Goal: Transaction & Acquisition: Complete application form

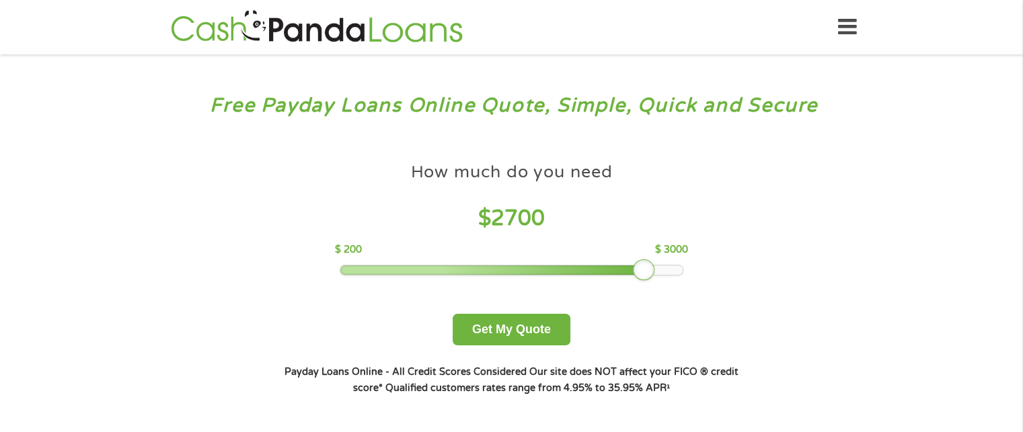
drag, startPoint x: 438, startPoint y: 270, endPoint x: 641, endPoint y: 291, distance: 203.5
click at [641, 291] on div "How much do you need $ 2700 $ 200 $ 3000 Get My Quote" at bounding box center [511, 251] width 471 height 190
click at [500, 324] on button "Get My Quote" at bounding box center [512, 330] width 118 height 32
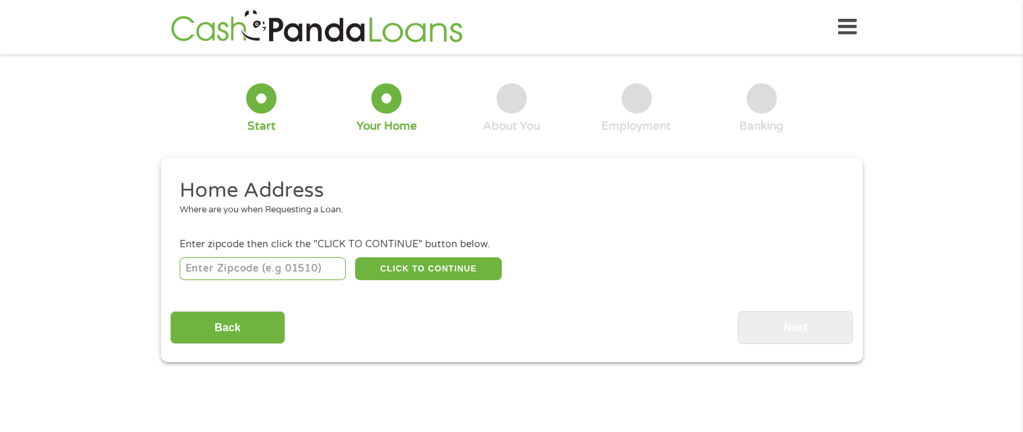
click at [211, 270] on input "number" at bounding box center [263, 269] width 166 height 23
type input "30260"
click at [431, 278] on button "CLICK TO CONTINUE" at bounding box center [428, 269] width 147 height 23
type input "30260"
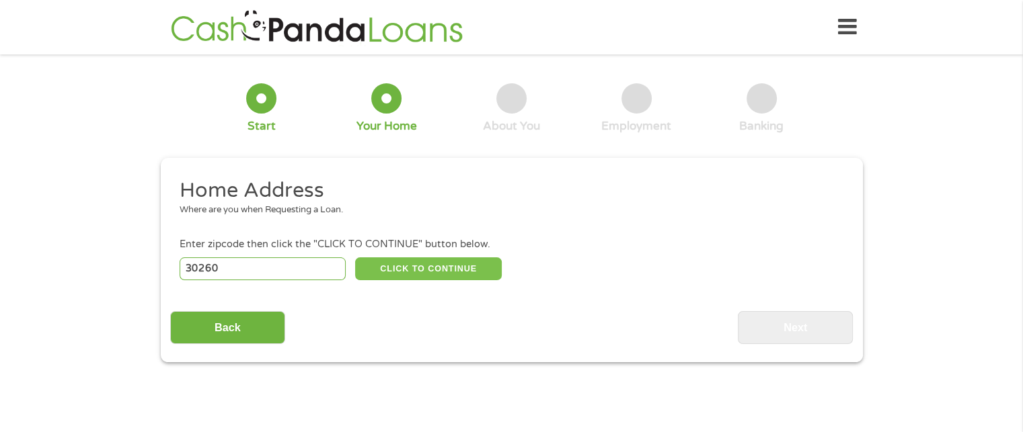
type input "[PERSON_NAME]"
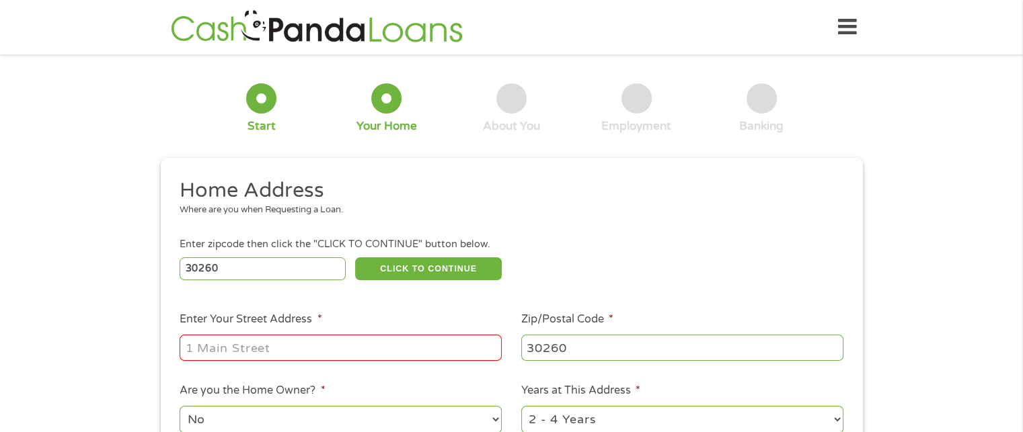
click at [208, 353] on input "Enter Your Street Address *" at bounding box center [341, 348] width 322 height 26
type input "[STREET_ADDRESS]"
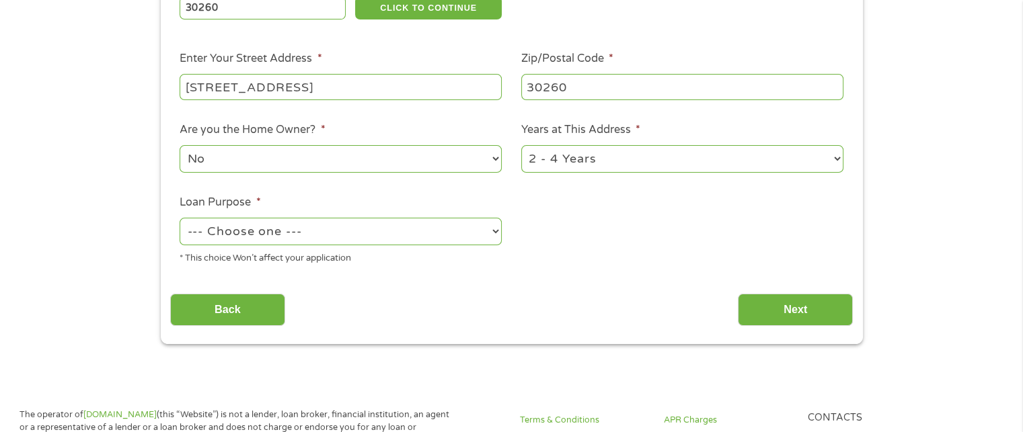
scroll to position [254, 0]
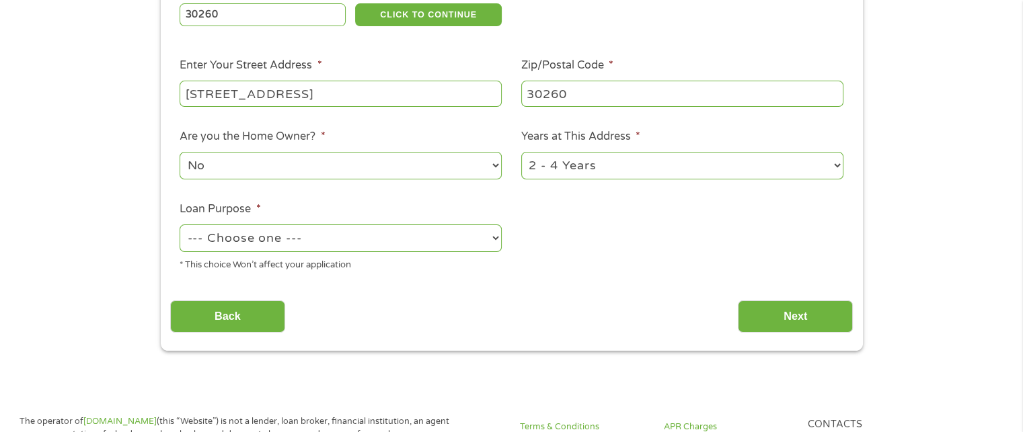
click at [498, 240] on select "--- Choose one --- Pay Bills Debt Consolidation Home Improvement Major Purchase…" at bounding box center [341, 239] width 322 height 28
select select "majorpurchase"
click at [180, 226] on select "--- Choose one --- Pay Bills Debt Consolidation Home Improvement Major Purchase…" at bounding box center [341, 239] width 322 height 28
click at [760, 329] on input "Next" at bounding box center [795, 317] width 115 height 33
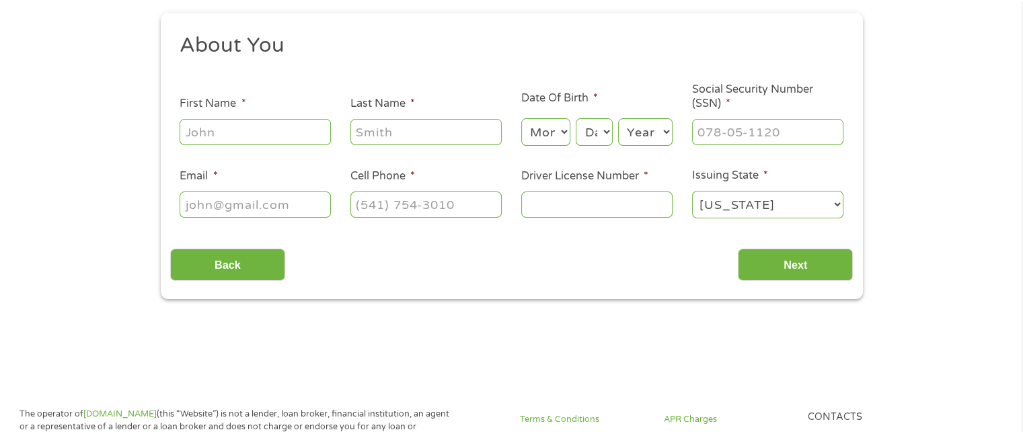
scroll to position [155, 0]
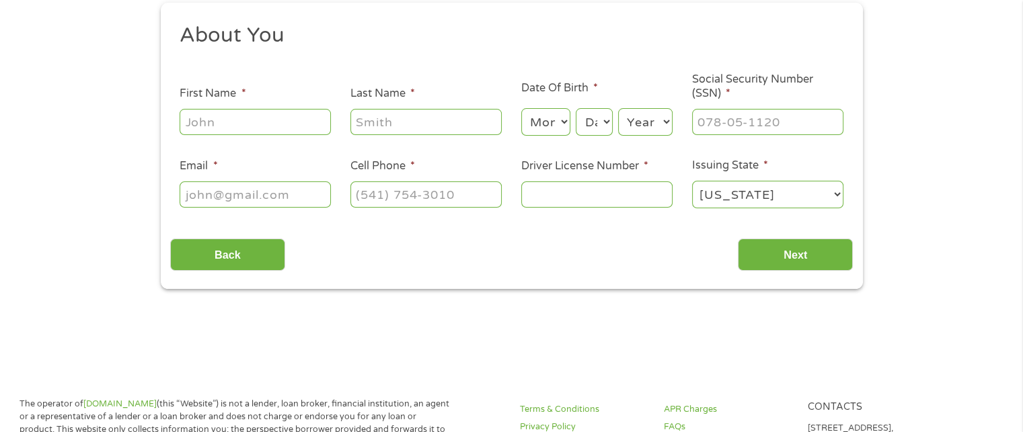
click at [204, 114] on input "First Name *" at bounding box center [255, 122] width 151 height 26
type input "[DEMOGRAPHIC_DATA]"
type input "DePaul"
type input "[EMAIL_ADDRESS][DOMAIN_NAME]"
type input "[PHONE_NUMBER]"
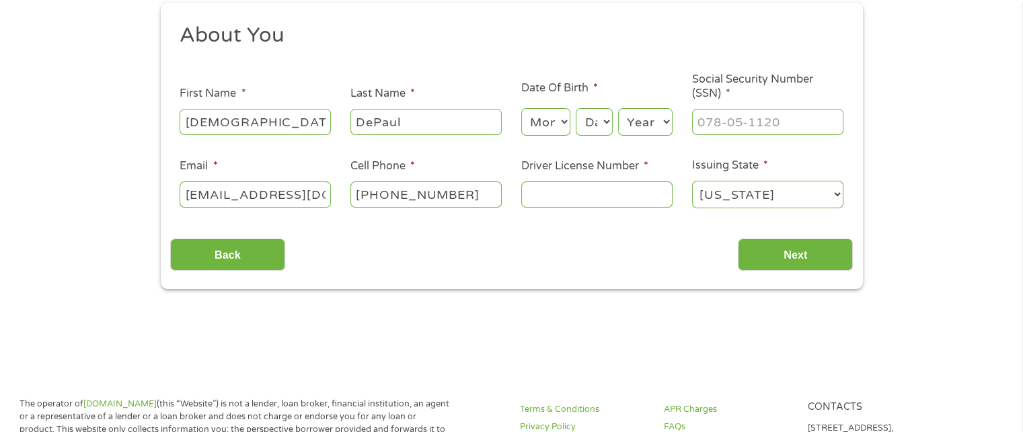
click at [565, 123] on select "Month 1 2 3 4 5 6 7 8 9 10 11 12" at bounding box center [545, 122] width 49 height 28
select select "6"
click at [521, 109] on select "Month 1 2 3 4 5 6 7 8 9 10 11 12" at bounding box center [545, 122] width 49 height 28
click at [606, 117] on select "Day 1 2 3 4 5 6 7 8 9 10 11 12 13 14 15 16 17 18 19 20 21 22 23 24 25 26 27 28 …" at bounding box center [594, 122] width 36 height 28
select select "25"
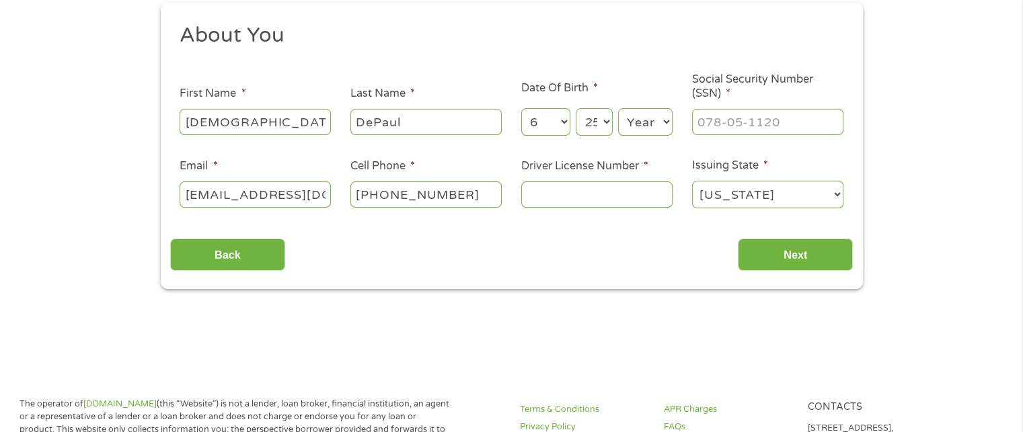
click at [576, 109] on select "Day 1 2 3 4 5 6 7 8 9 10 11 12 13 14 15 16 17 18 19 20 21 22 23 24 25 26 27 28 …" at bounding box center [594, 122] width 36 height 28
click at [661, 125] on select "Year [DATE] 2006 2005 2004 2003 2002 2001 2000 1999 1998 1997 1996 1995 1994 19…" at bounding box center [645, 122] width 54 height 28
click at [659, 127] on select "Year [DATE] 2006 2005 2004 2003 2002 2001 2000 1999 1998 1997 1996 1995 1994 19…" at bounding box center [645, 122] width 54 height 28
select select "1968"
click at [618, 109] on select "Year [DATE] 2006 2005 2004 2003 2002 2001 2000 1999 1998 1997 1996 1995 1994 19…" at bounding box center [645, 122] width 54 height 28
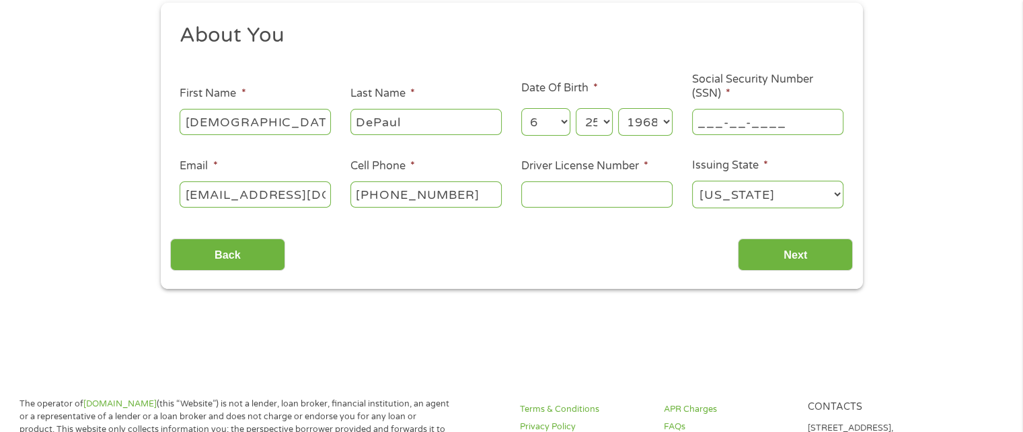
click at [725, 123] on input "___-__-____" at bounding box center [767, 122] width 151 height 26
type input "668-07-2145"
click at [602, 193] on input "Driver License Number *" at bounding box center [596, 195] width 151 height 26
type input "067201192"
click at [783, 257] on input "Next" at bounding box center [795, 255] width 115 height 33
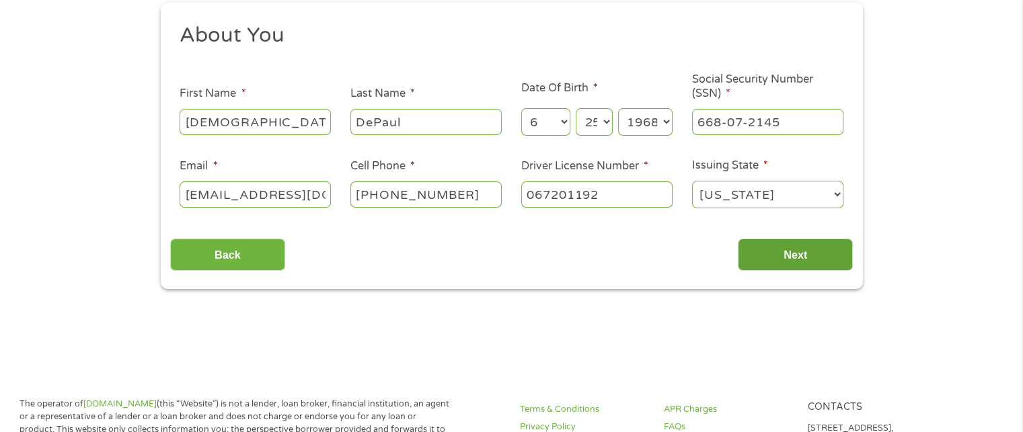
click at [783, 257] on input "Next" at bounding box center [795, 255] width 115 height 33
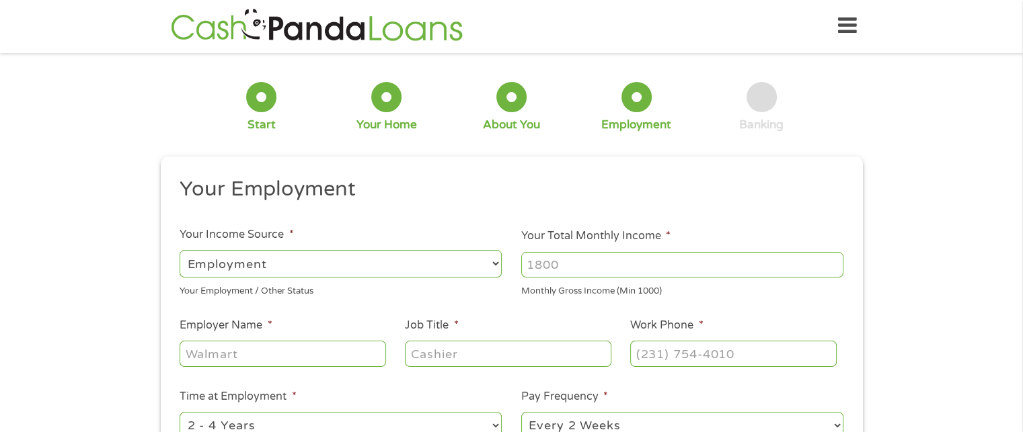
scroll to position [0, 0]
click at [834, 260] on input "1000" at bounding box center [682, 266] width 322 height 26
click at [830, 260] on input "1001" at bounding box center [682, 266] width 322 height 26
click at [830, 260] on input "1002" at bounding box center [682, 266] width 322 height 26
click at [836, 264] on input "1003" at bounding box center [682, 266] width 322 height 26
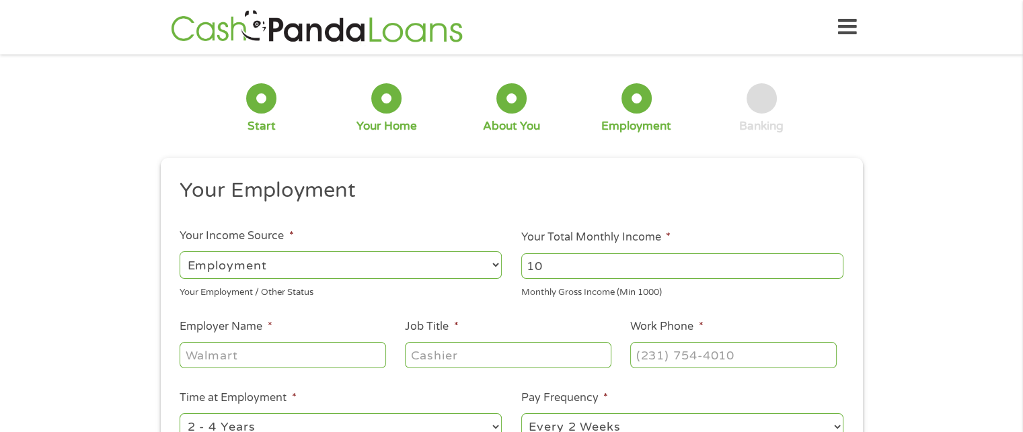
type input "1"
type input "3000"
click at [224, 361] on input "Employer Name *" at bounding box center [283, 355] width 206 height 26
type input "US Aviation Academy"
click at [452, 351] on input "Job Title *" at bounding box center [508, 355] width 206 height 26
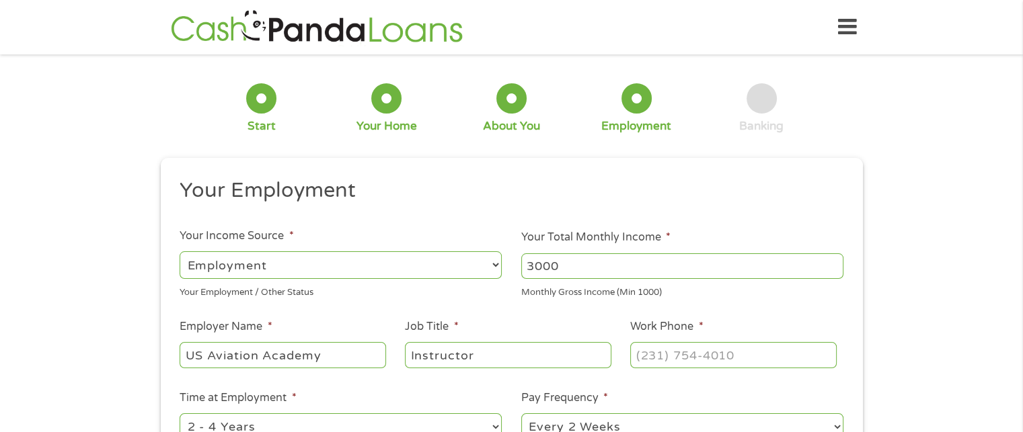
type input "Instructor"
click at [727, 339] on li "Work Phone *" at bounding box center [733, 345] width 225 height 52
click at [718, 349] on input "(___) ___-____" at bounding box center [733, 355] width 206 height 26
type input "[PHONE_NUMBER]"
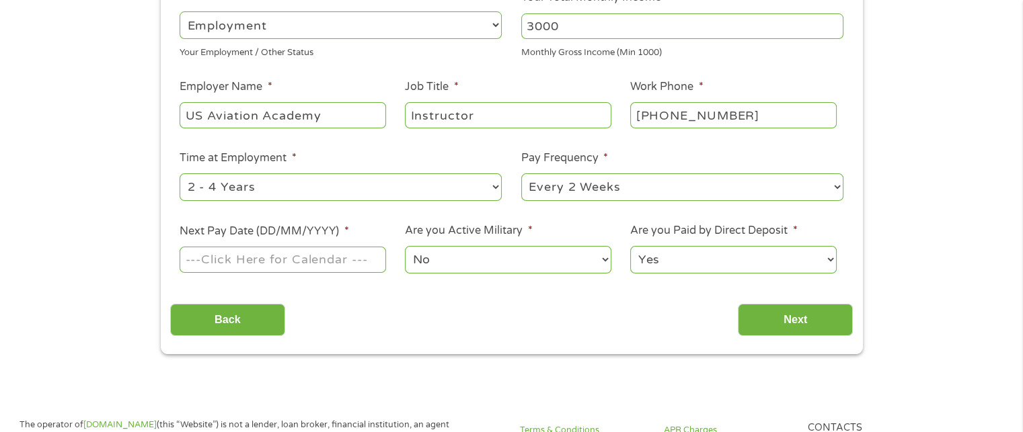
scroll to position [245, 0]
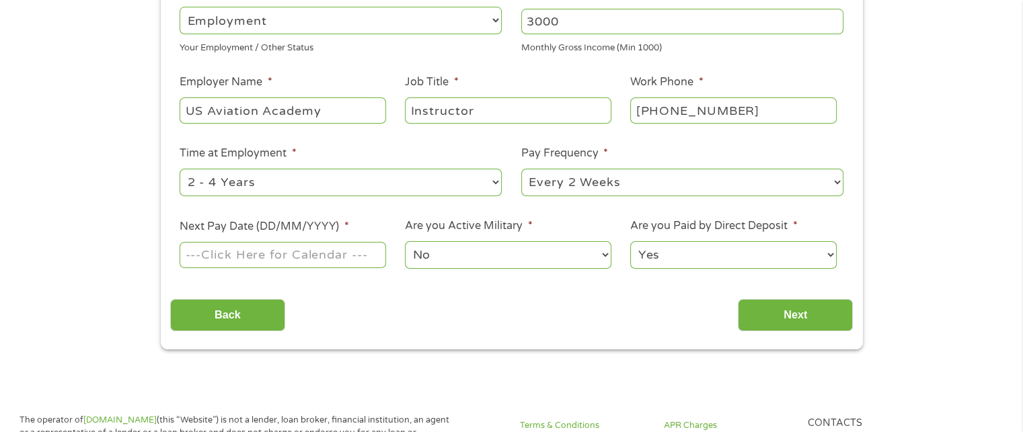
click at [500, 185] on select "--- Choose one --- 1 Year or less 1 - 2 Years 2 - 4 Years Over 4 Years" at bounding box center [341, 183] width 322 height 28
select select "24months"
click at [180, 169] on select "--- Choose one --- 1 Year or less 1 - 2 Years 2 - 4 Years Over 4 Years" at bounding box center [341, 183] width 322 height 28
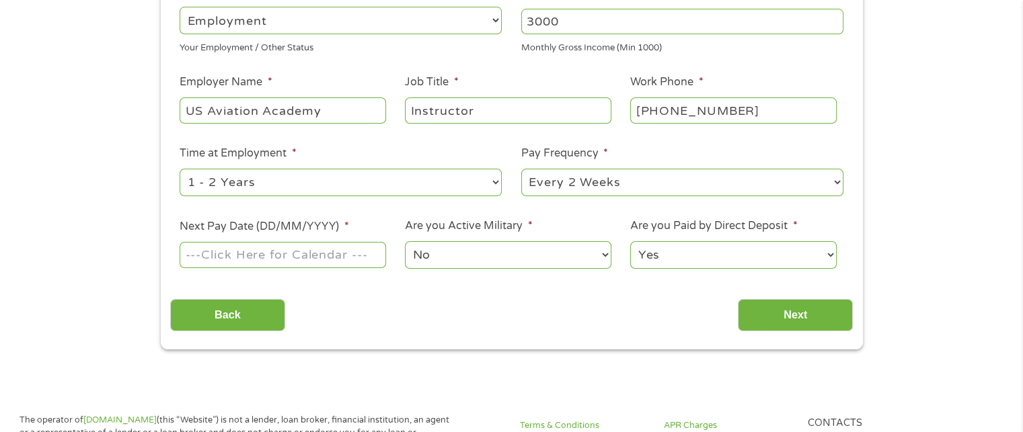
click at [272, 254] on input "Next Pay Date (DD/MM/YYYY) *" at bounding box center [283, 255] width 206 height 26
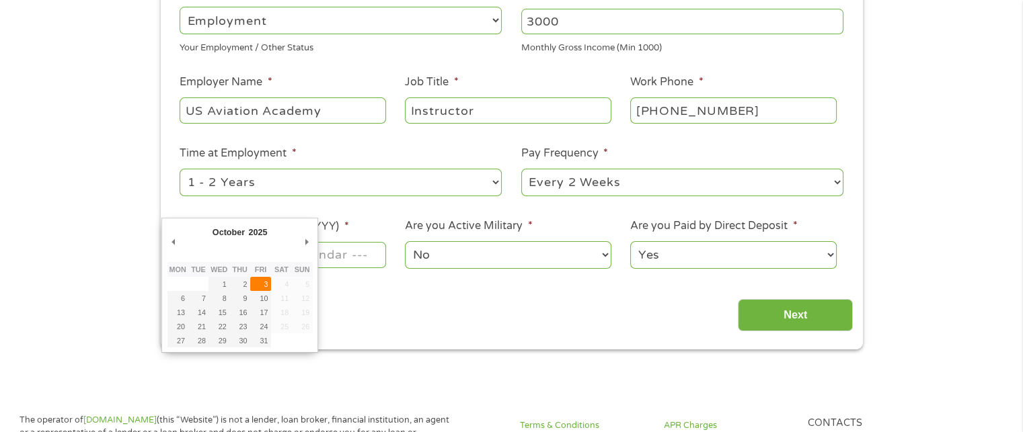
type input "[DATE]"
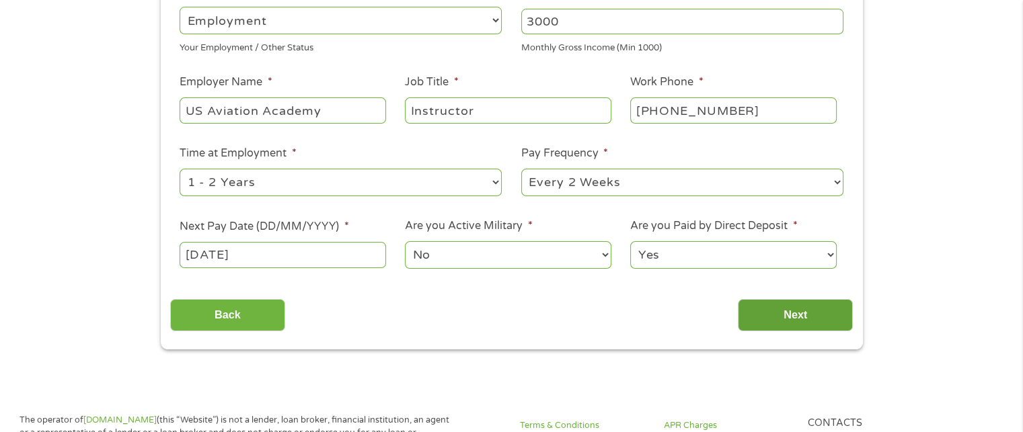
click at [781, 312] on input "Next" at bounding box center [795, 315] width 115 height 33
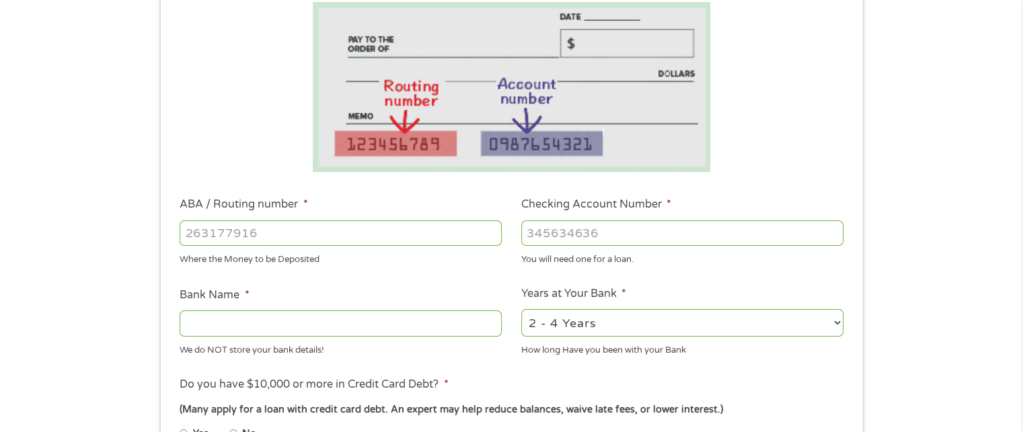
scroll to position [407, 0]
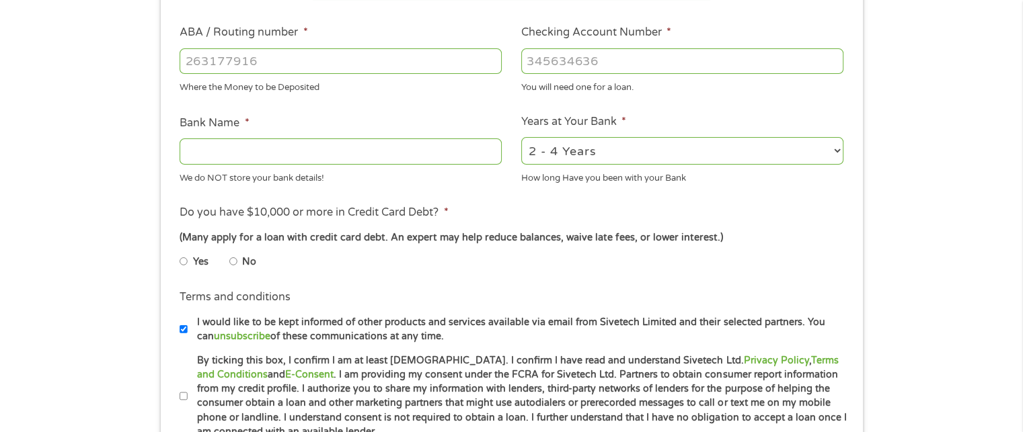
click at [259, 63] on input "ABA / Routing number *" at bounding box center [341, 61] width 322 height 26
click at [242, 57] on input "ABA / Routing number *" at bounding box center [341, 61] width 322 height 26
click at [235, 50] on input "ABA / Routing number *" at bounding box center [341, 61] width 322 height 26
click at [240, 61] on input "ABA / Routing number *" at bounding box center [341, 61] width 322 height 26
type input "261171493"
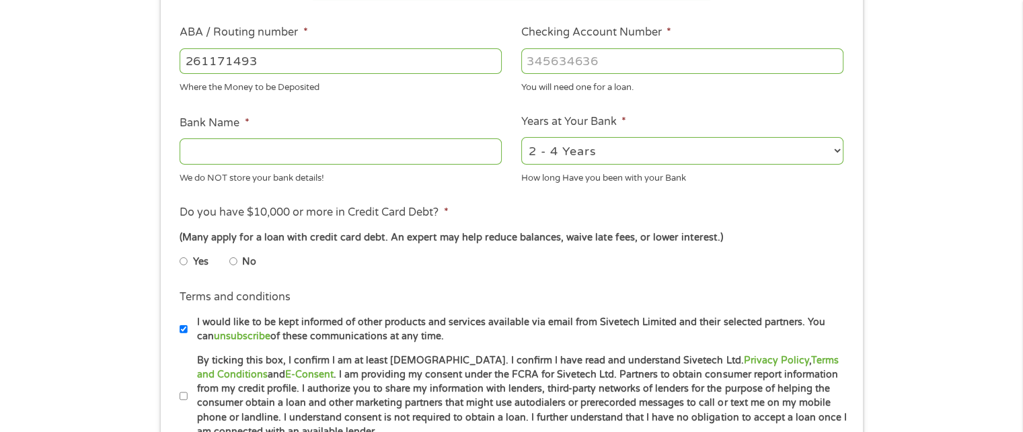
type input "CREDIT UNION OF [US_STATE]"
type input "261171493"
click at [556, 67] on input "Checking Account Number *" at bounding box center [682, 61] width 322 height 26
type input "1300000110151"
click at [589, 155] on select "2 - 4 Years 6 - 12 Months 1 - 2 Years Over 4 Years" at bounding box center [682, 151] width 322 height 28
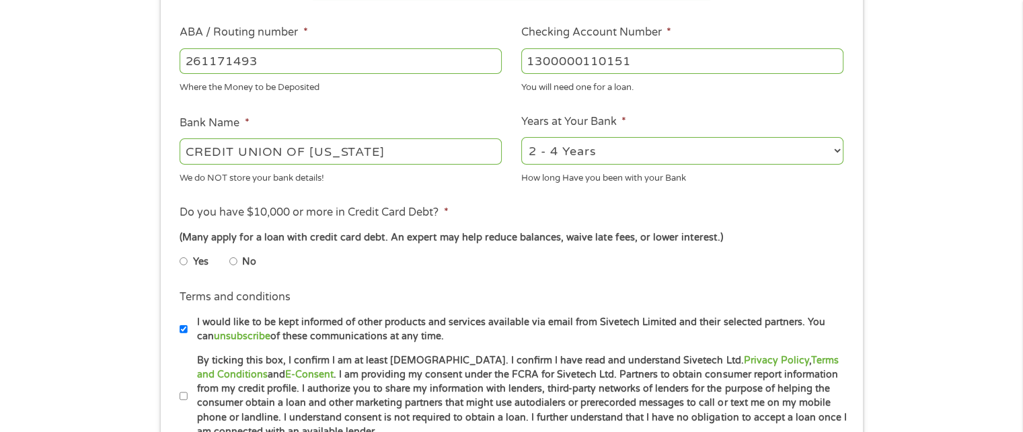
click at [233, 268] on input "No" at bounding box center [233, 262] width 8 height 22
radio input "true"
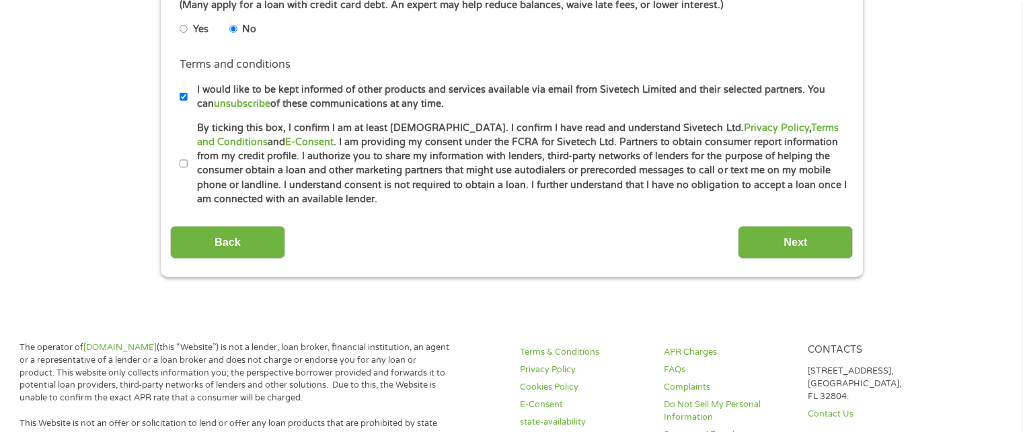
scroll to position [643, 0]
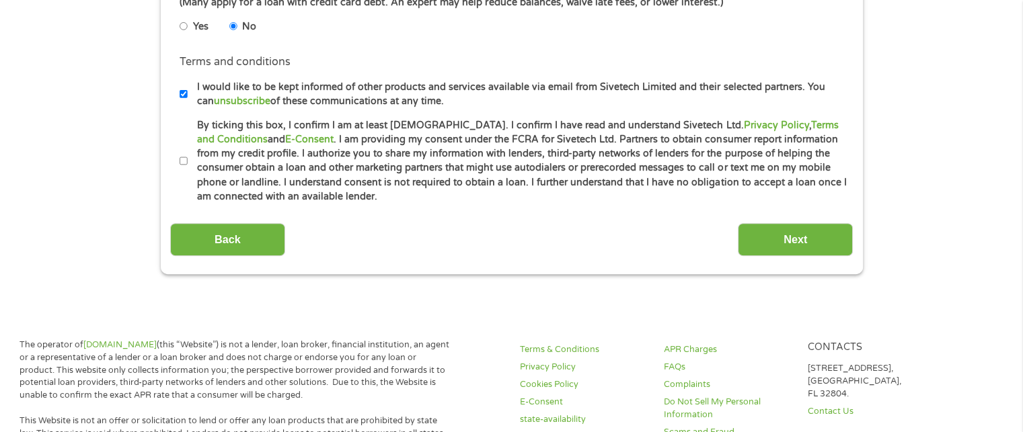
click at [184, 163] on input "By ticking this box, I confirm I am at least [DEMOGRAPHIC_DATA]. I confirm I ha…" at bounding box center [184, 162] width 8 height 22
checkbox input "true"
click at [780, 232] on input "Next" at bounding box center [795, 239] width 115 height 33
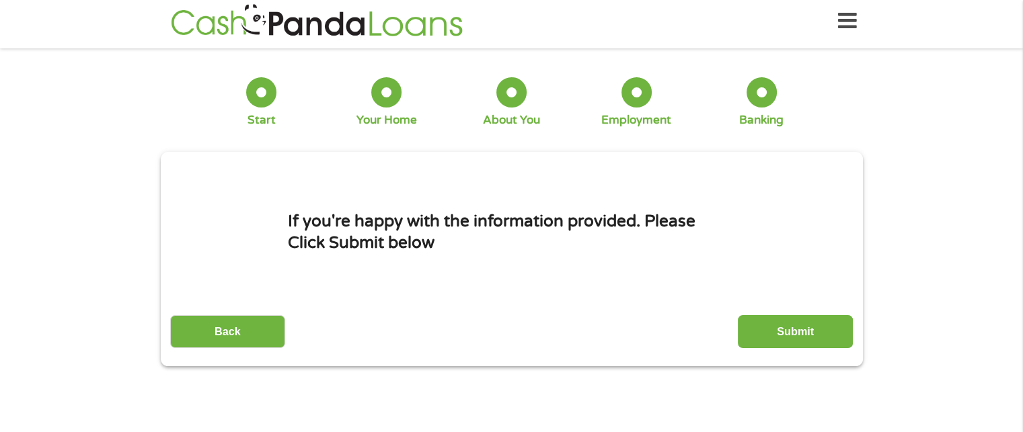
scroll to position [0, 0]
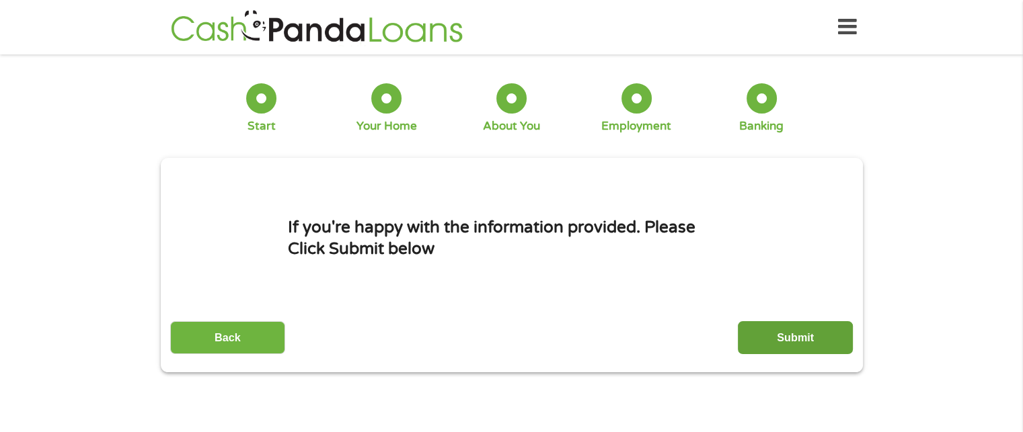
click at [802, 330] on input "Submit" at bounding box center [795, 337] width 115 height 33
